Goal: Task Accomplishment & Management: Use online tool/utility

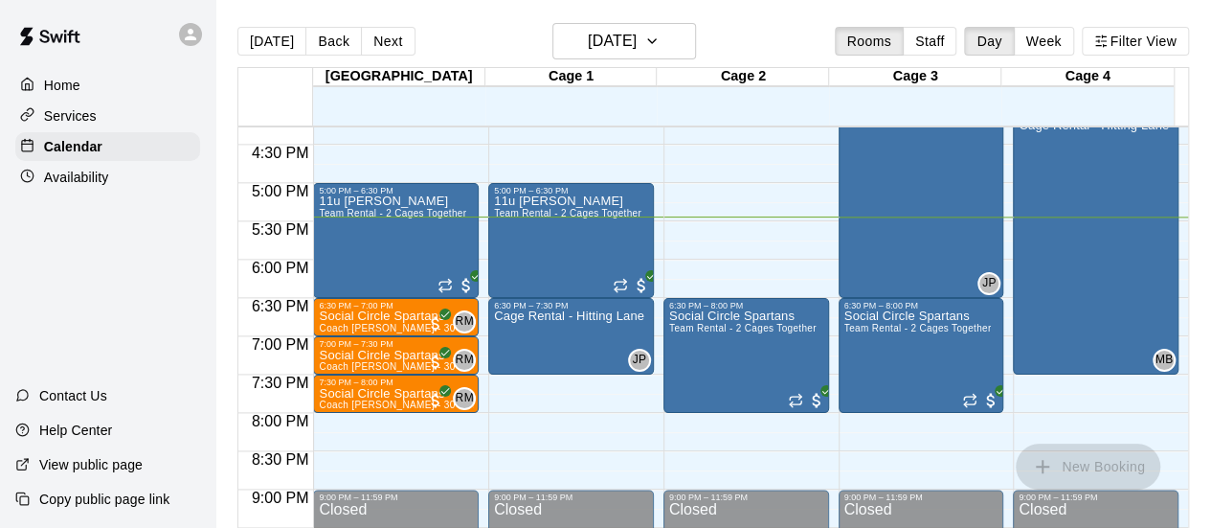
scroll to position [1251, 0]
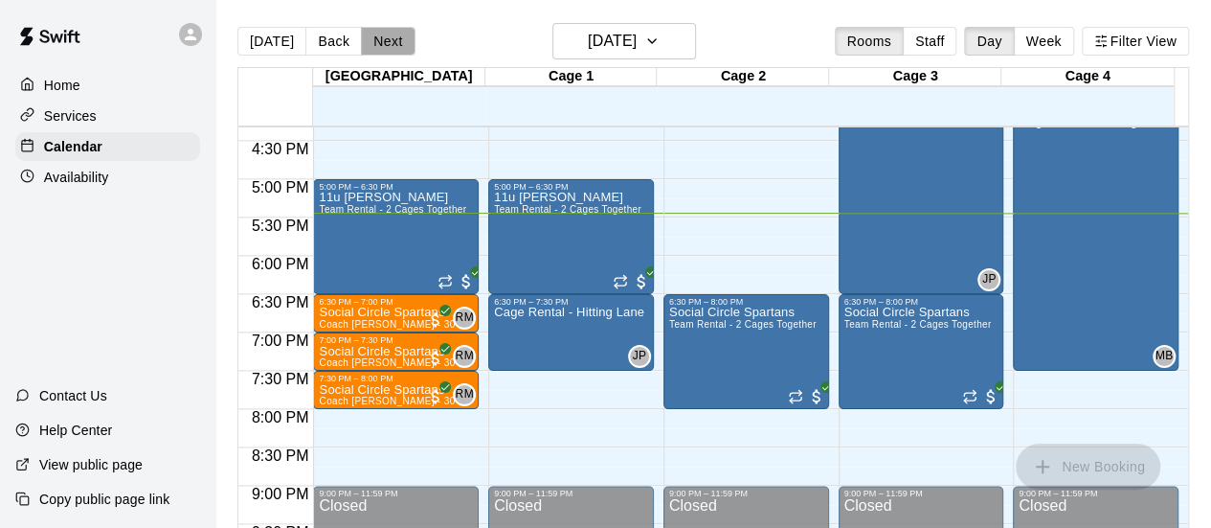
click at [385, 41] on button "Next" at bounding box center [388, 41] width 54 height 29
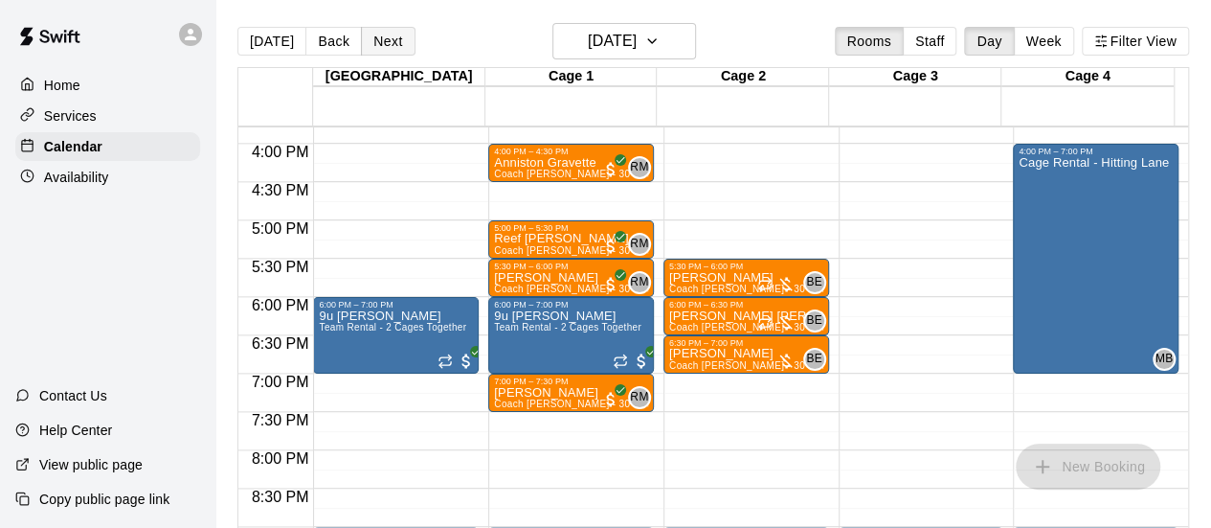
scroll to position [1218, 0]
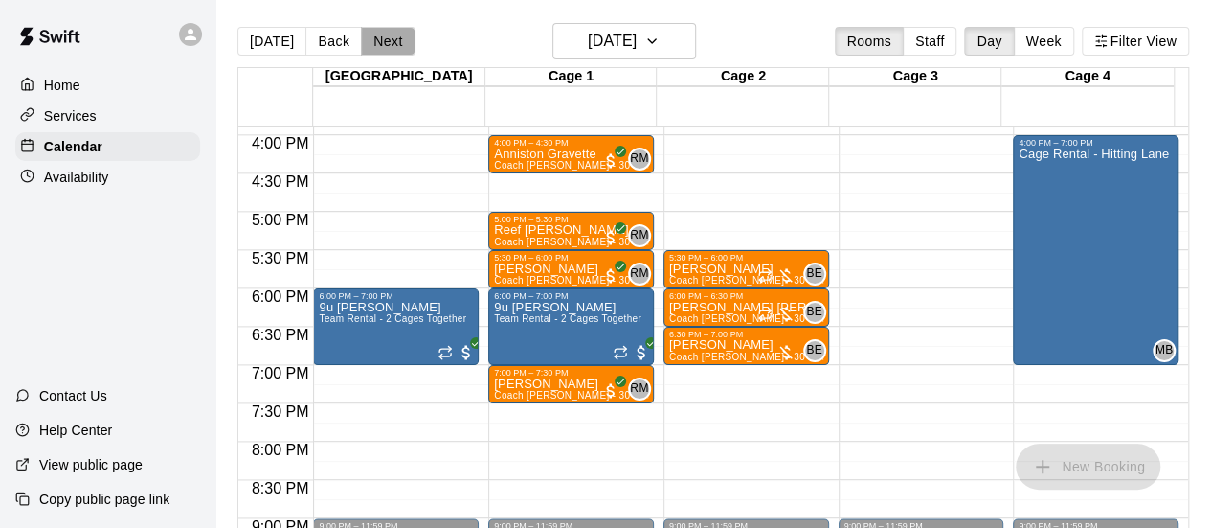
click at [377, 37] on button "Next" at bounding box center [388, 41] width 54 height 29
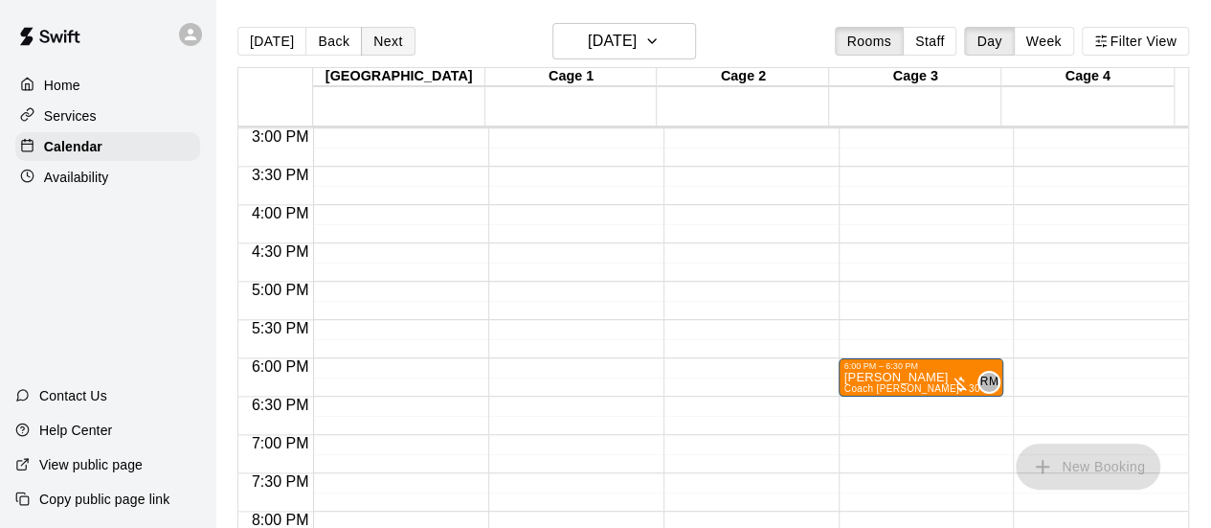
scroll to position [1155, 0]
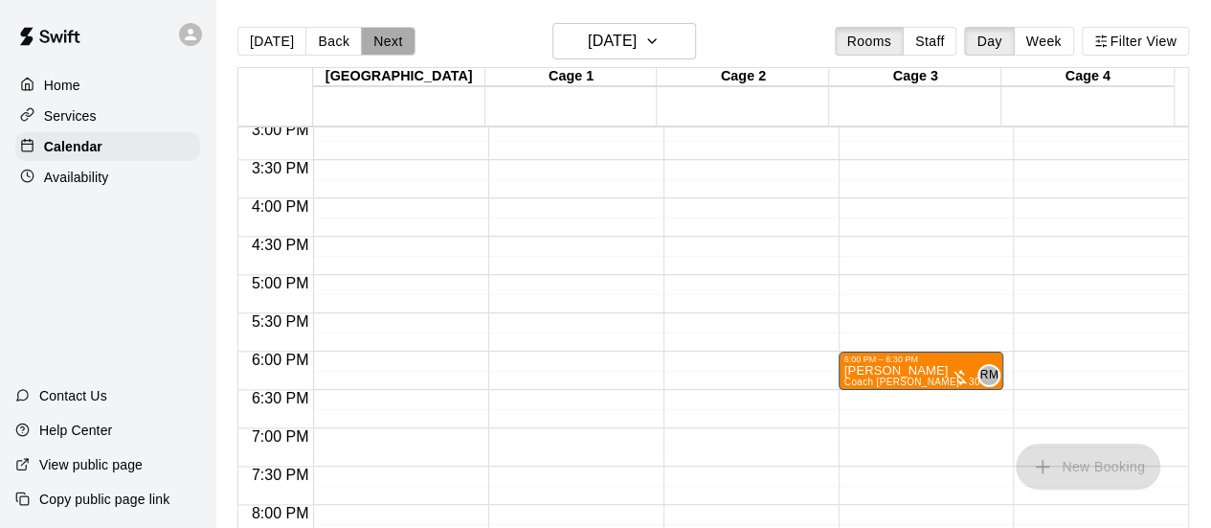
click at [385, 51] on button "Next" at bounding box center [388, 41] width 54 height 29
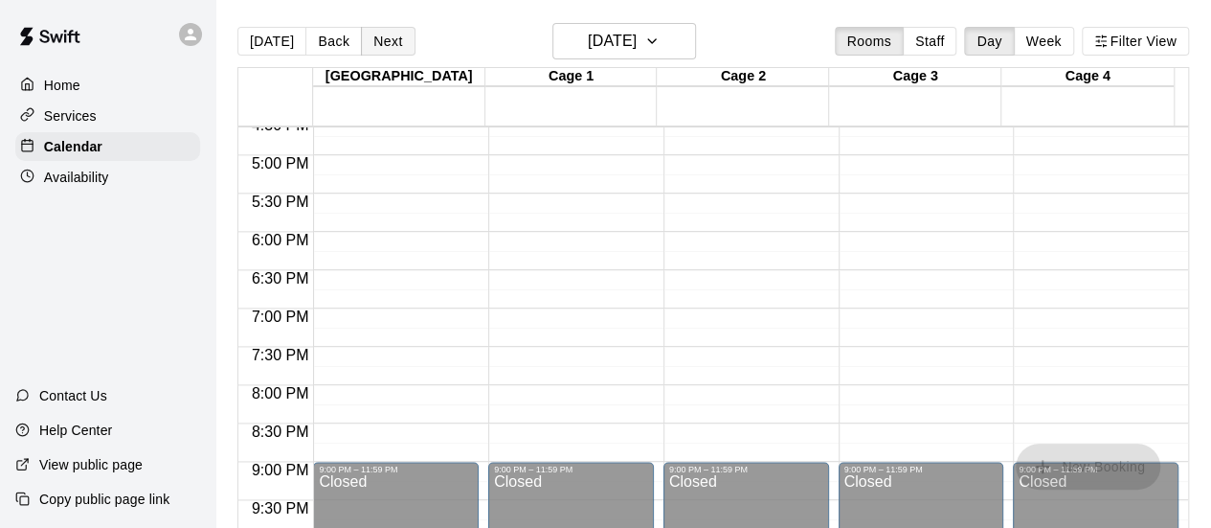
scroll to position [1288, 0]
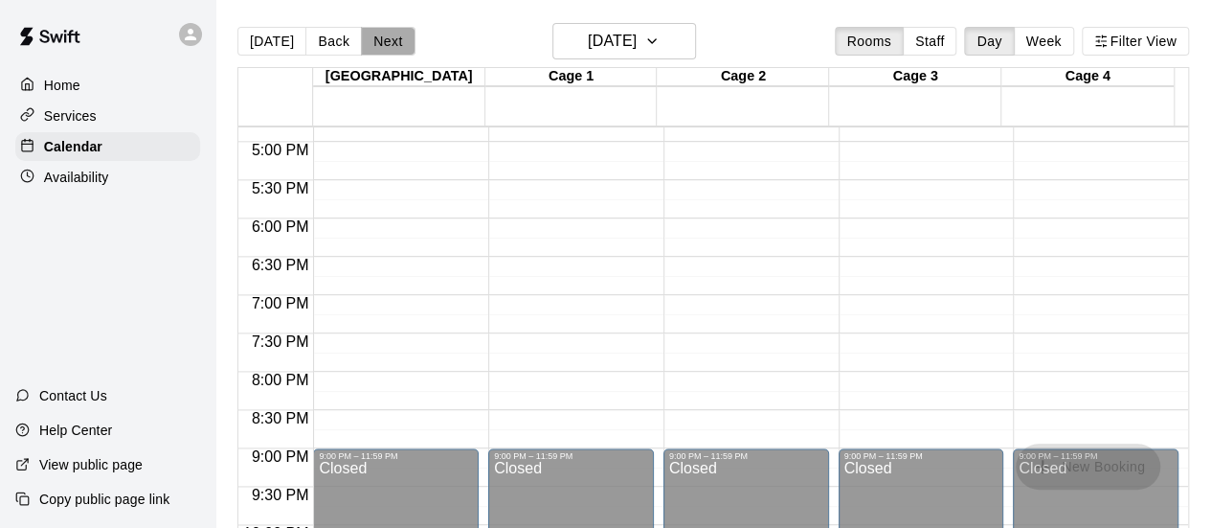
click at [379, 44] on button "Next" at bounding box center [388, 41] width 54 height 29
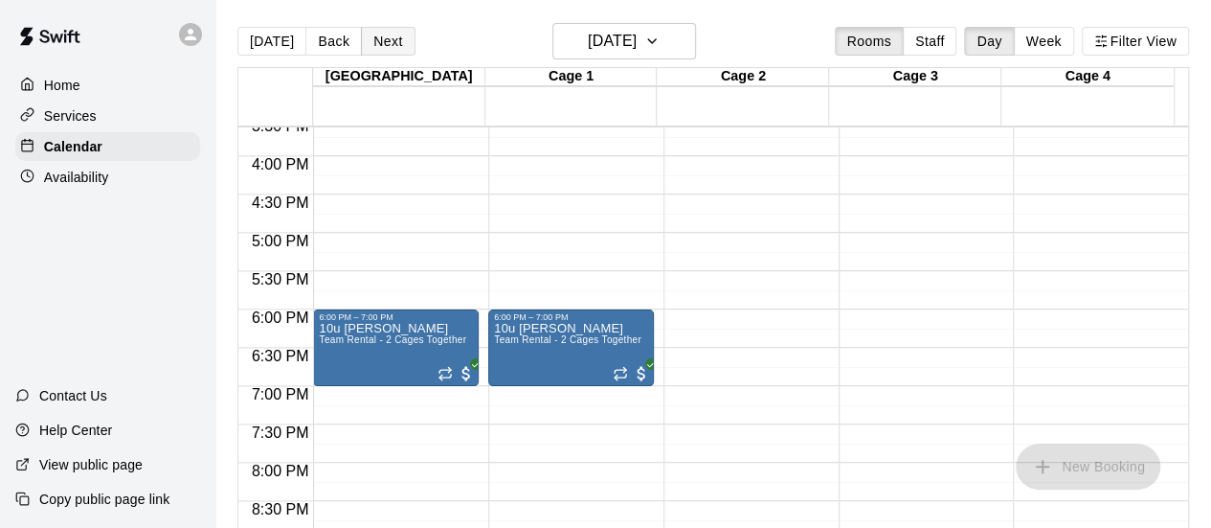
scroll to position [1220, 0]
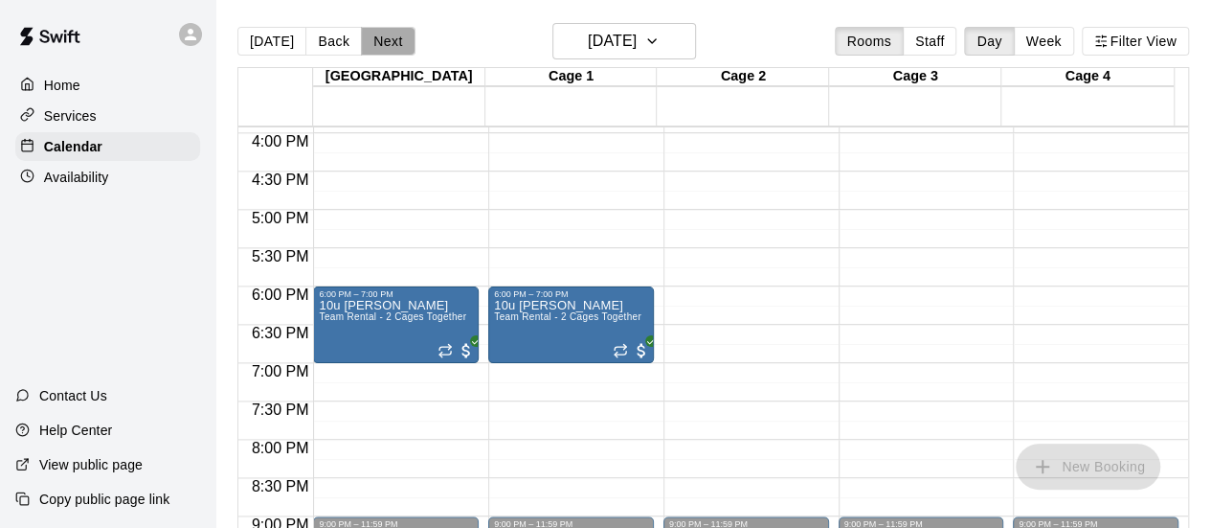
click at [387, 41] on button "Next" at bounding box center [388, 41] width 54 height 29
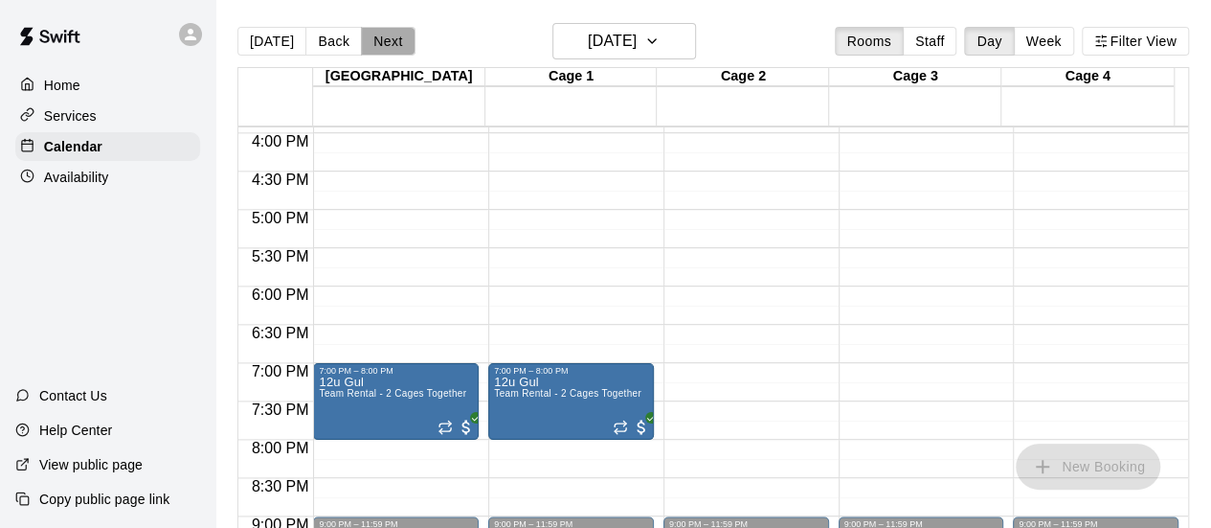
click at [387, 41] on button "Next" at bounding box center [388, 41] width 54 height 29
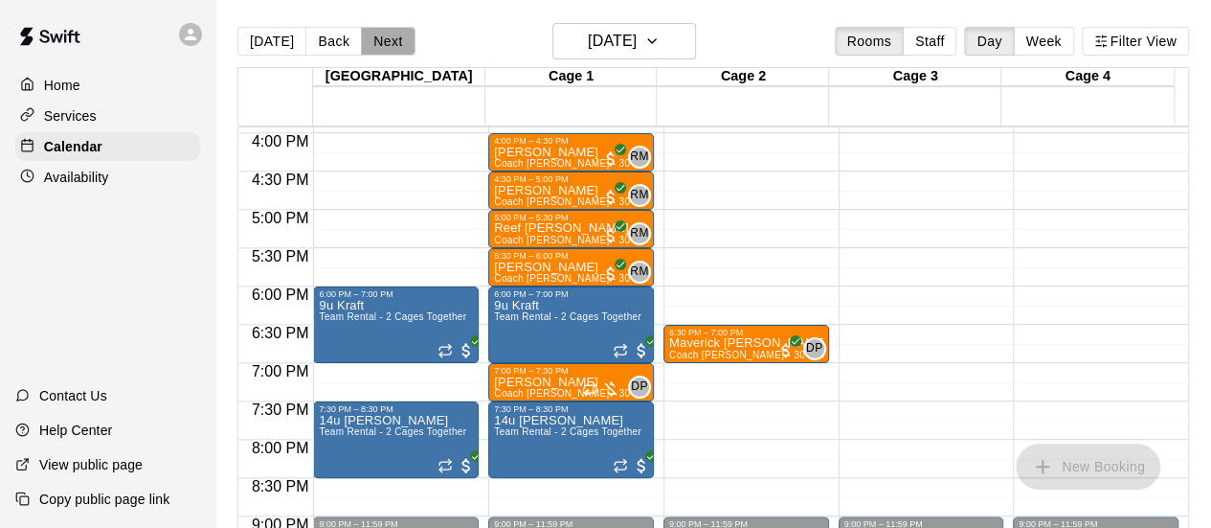
click at [387, 41] on button "Next" at bounding box center [388, 41] width 54 height 29
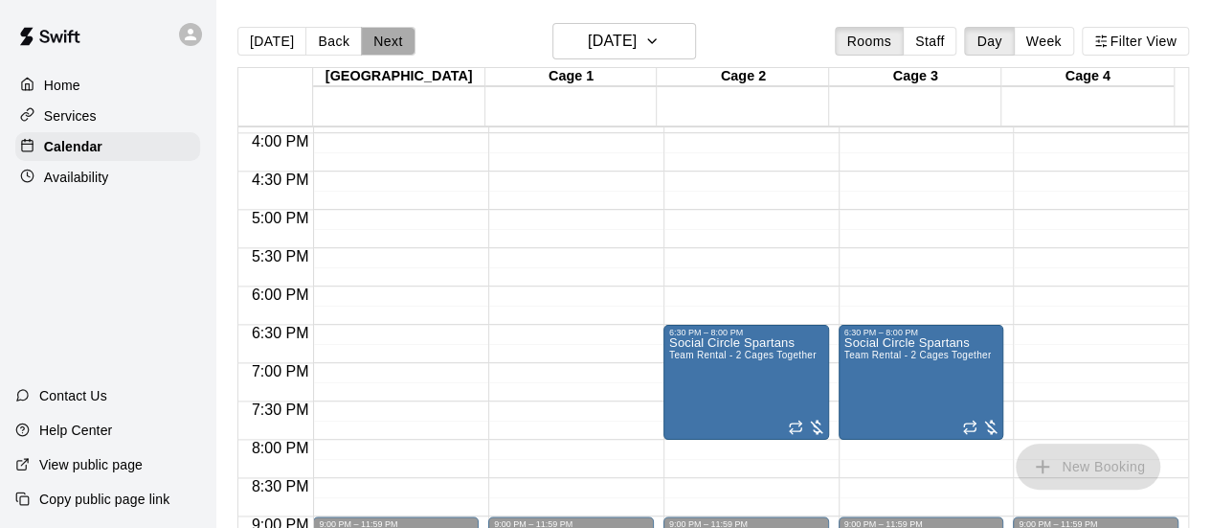
click at [387, 41] on button "Next" at bounding box center [388, 41] width 54 height 29
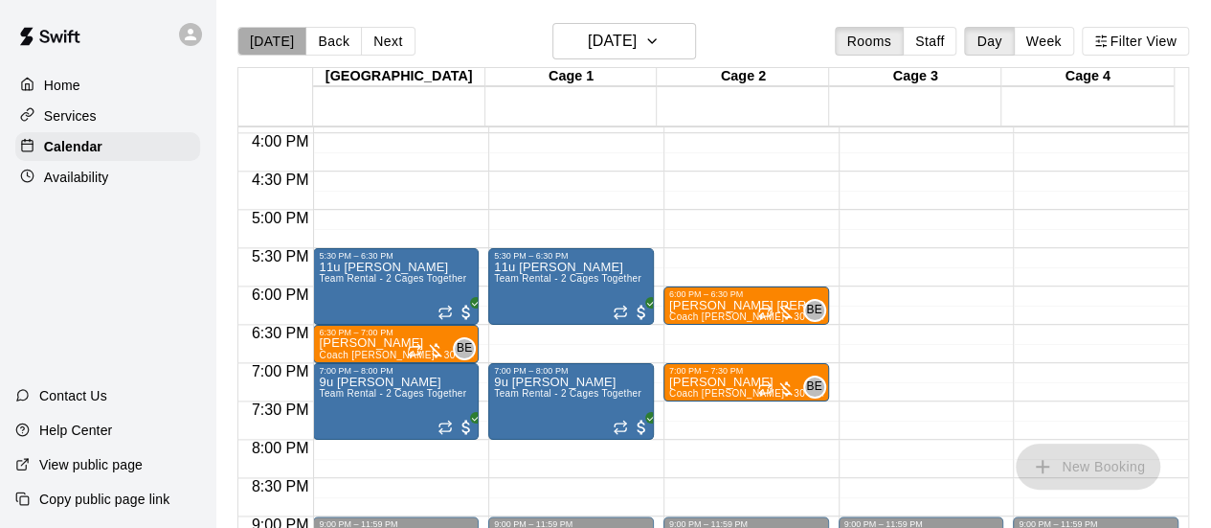
click at [272, 43] on button "[DATE]" at bounding box center [271, 41] width 69 height 29
